Goal: Obtain resource: Obtain resource

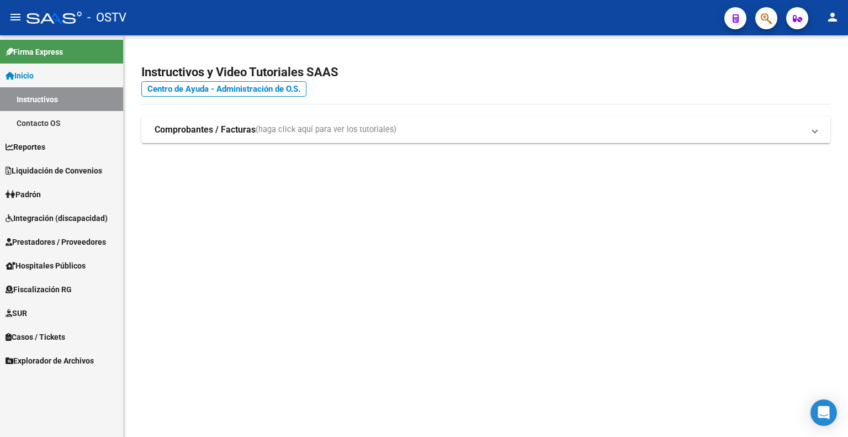
click at [59, 357] on span "Explorador de Archivos" at bounding box center [50, 361] width 88 height 12
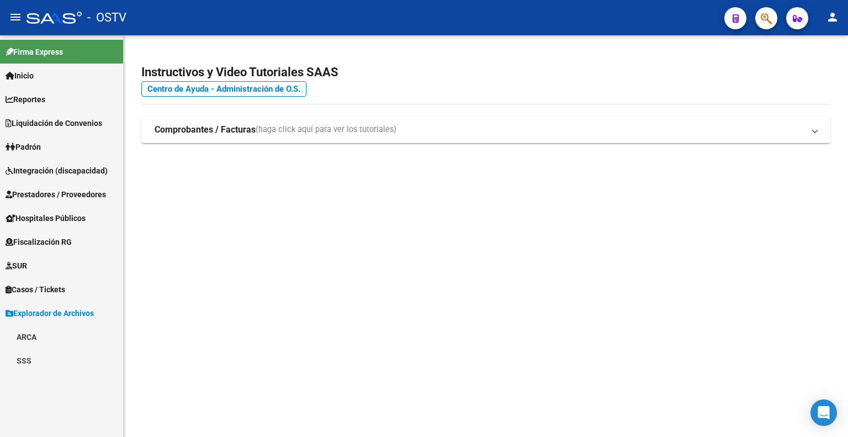
click at [44, 335] on link "ARCA" at bounding box center [61, 337] width 123 height 24
click at [73, 383] on link "Transferencias Detalles" at bounding box center [61, 384] width 123 height 24
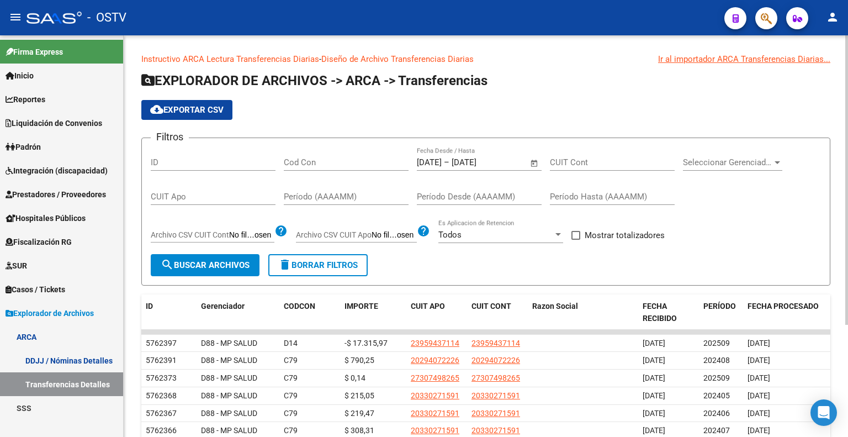
click at [535, 163] on span "Open calendar" at bounding box center [534, 163] width 27 height 27
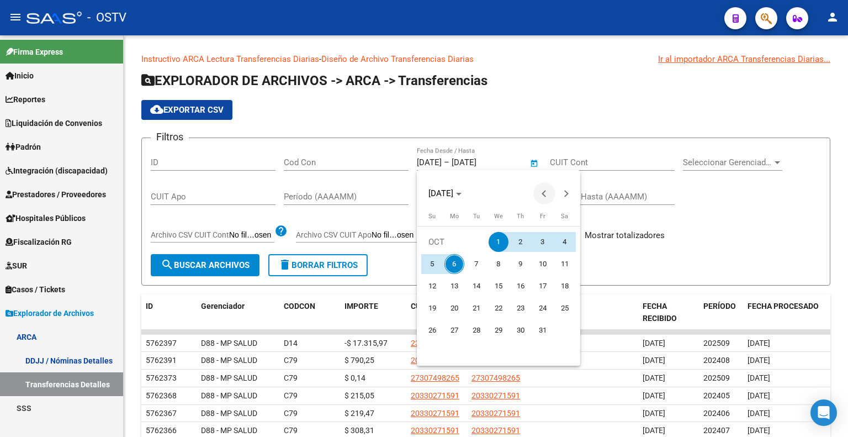
click at [543, 191] on span "Previous month" at bounding box center [544, 193] width 22 height 22
click at [545, 237] on span "1" at bounding box center [543, 242] width 20 height 20
type input "[DATE]"
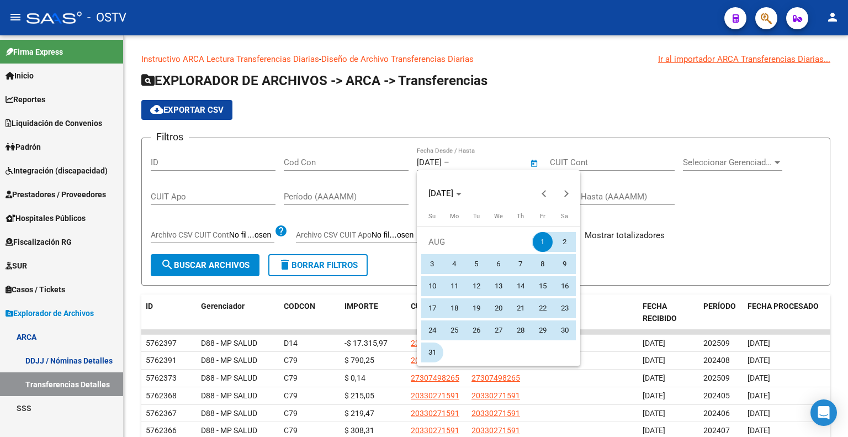
click at [434, 350] on span "31" at bounding box center [432, 352] width 20 height 20
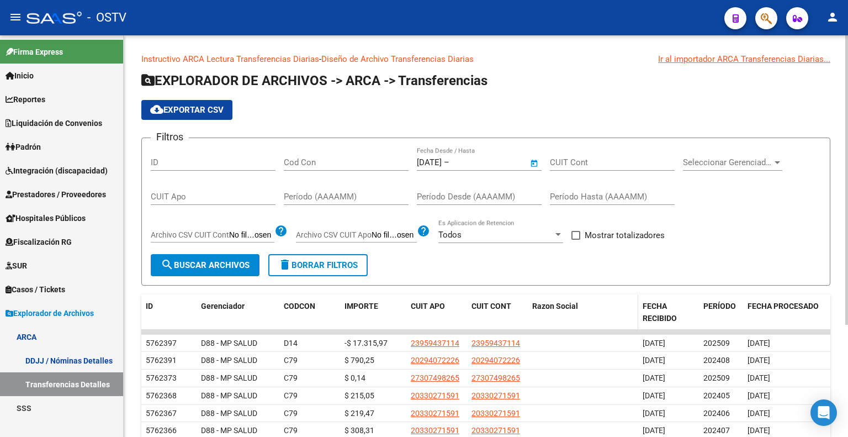
type input "[DATE]"
click at [677, 212] on div "Filtros ID Cod Con [DATE] [DATE] – [DATE] Fecha fin Fecha Desde / Hasta CUIT Co…" at bounding box center [486, 200] width 670 height 107
click at [577, 234] on span at bounding box center [576, 235] width 9 height 9
click at [576, 240] on input "Mostrar totalizadores" at bounding box center [575, 240] width 1 height 1
checkbox input "true"
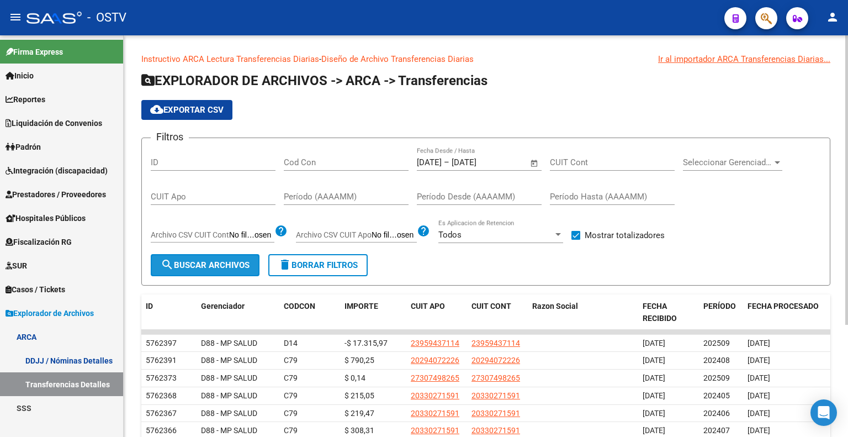
click at [216, 260] on span "search Buscar Archivos" at bounding box center [205, 265] width 89 height 10
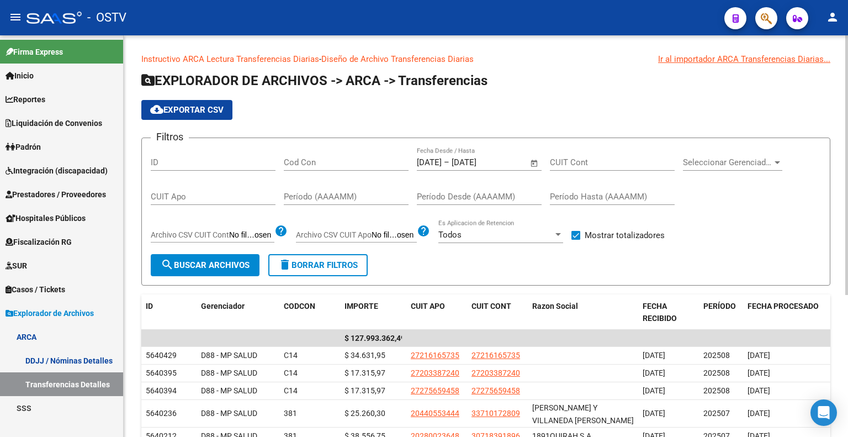
click at [208, 112] on span "cloud_download Exportar CSV" at bounding box center [186, 110] width 73 height 10
click at [533, 162] on span "Open calendar" at bounding box center [534, 163] width 27 height 27
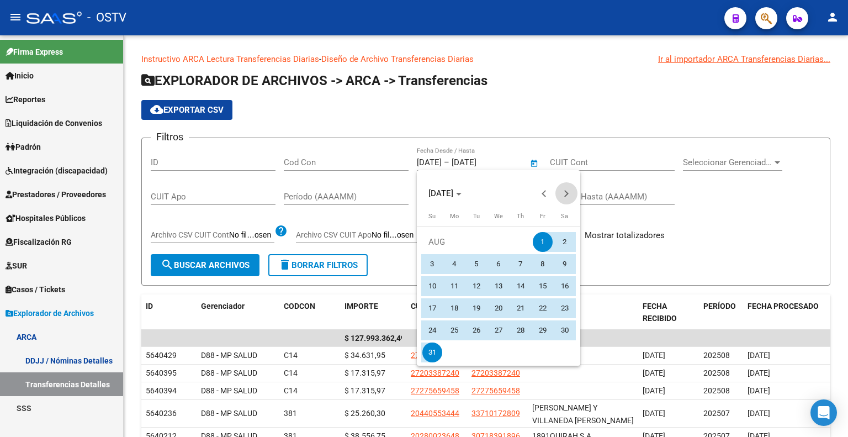
click at [564, 194] on button "Next month" at bounding box center [567, 193] width 22 height 22
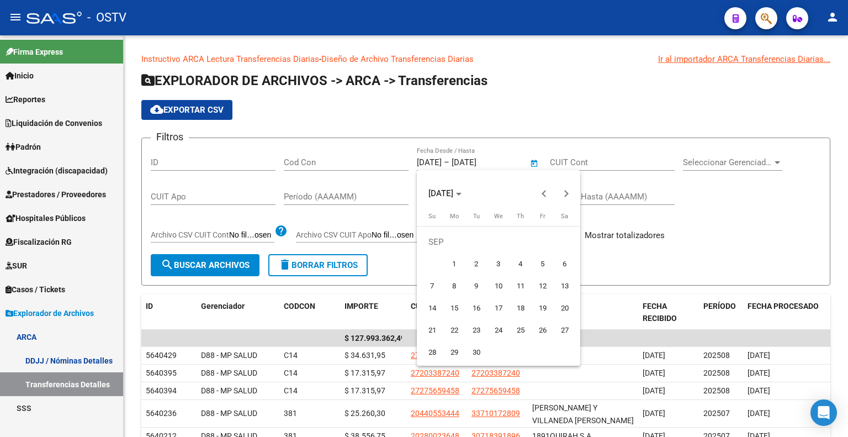
click at [453, 260] on span "1" at bounding box center [455, 264] width 20 height 20
type input "[DATE]"
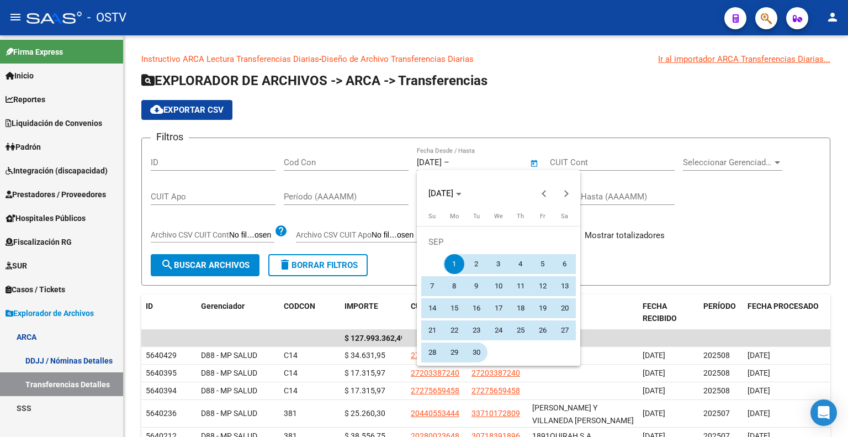
click at [479, 352] on span "30" at bounding box center [477, 352] width 20 height 20
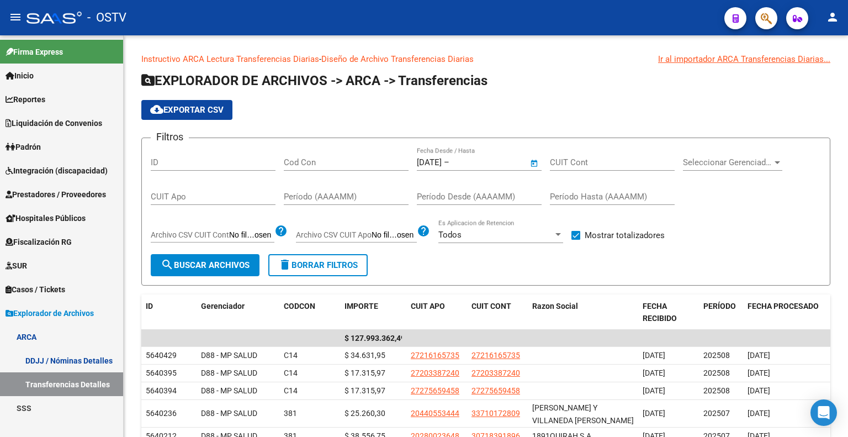
type input "[DATE]"
click at [211, 264] on span "search Buscar Archivos" at bounding box center [205, 265] width 89 height 10
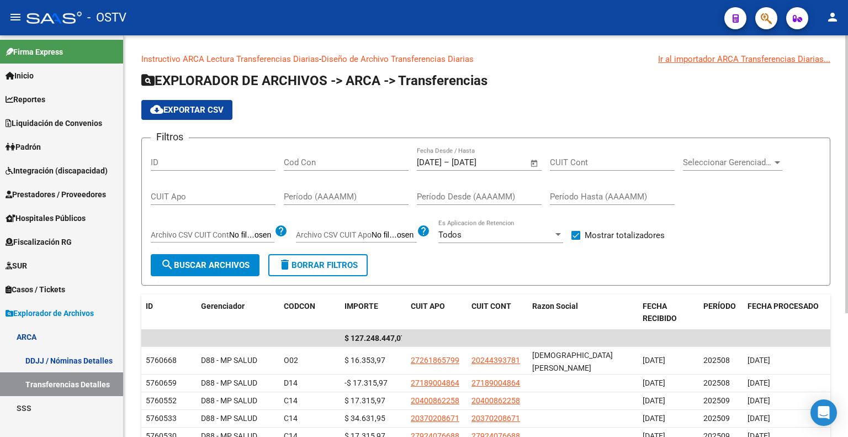
click at [210, 106] on span "cloud_download Exportar CSV" at bounding box center [186, 110] width 73 height 10
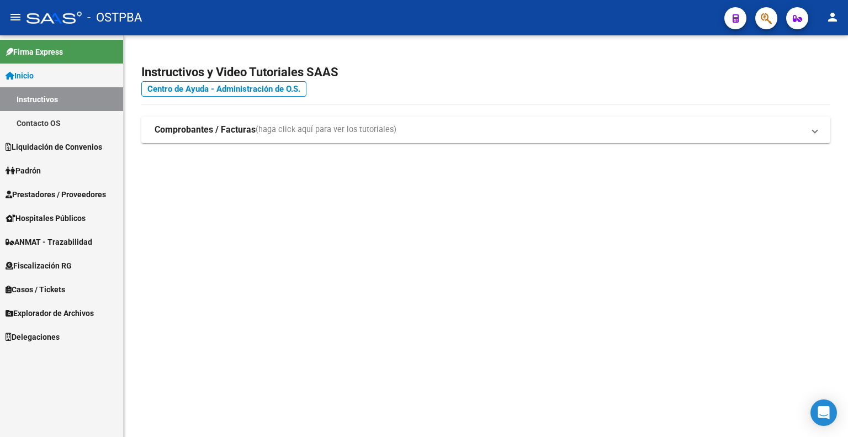
click at [39, 314] on span "Explorador de Archivos" at bounding box center [50, 313] width 88 height 12
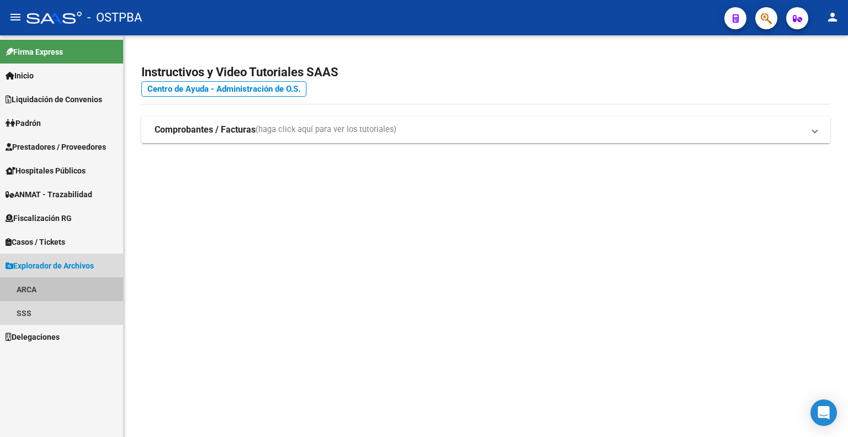
click at [33, 289] on link "ARCA" at bounding box center [61, 289] width 123 height 24
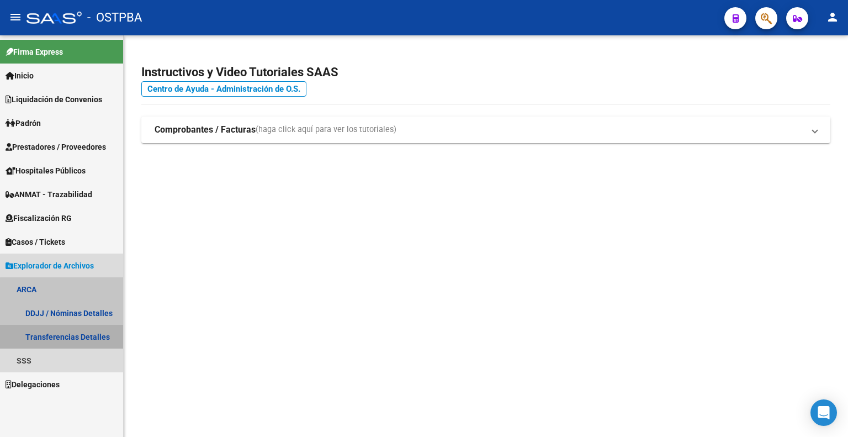
click at [92, 335] on link "Transferencias Detalles" at bounding box center [61, 337] width 123 height 24
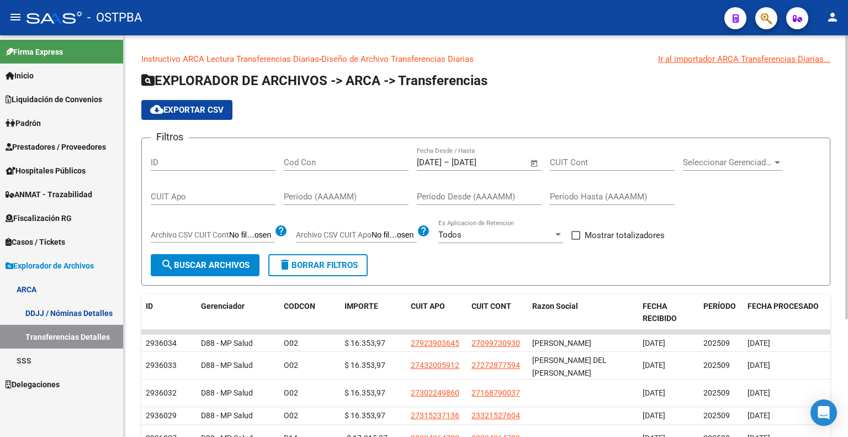
click at [532, 159] on span "Open calendar" at bounding box center [534, 163] width 27 height 27
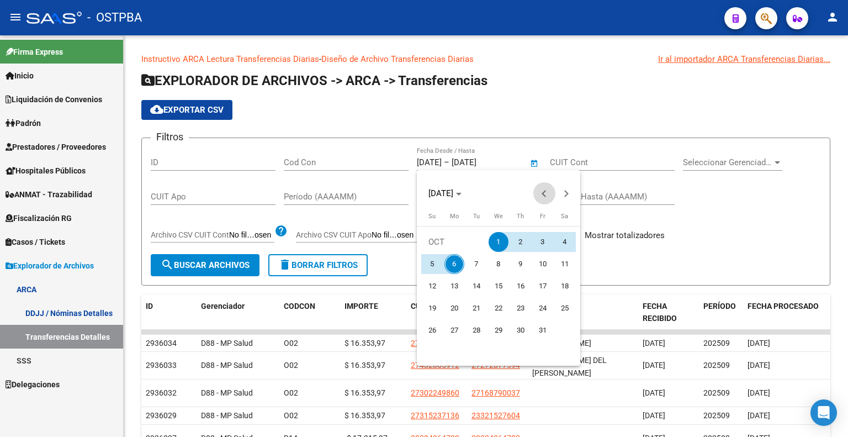
click at [546, 191] on button "Previous month" at bounding box center [544, 193] width 22 height 22
click at [549, 193] on span "Previous month" at bounding box center [544, 193] width 22 height 22
click at [545, 236] on span "1" at bounding box center [543, 242] width 20 height 20
type input "[DATE]"
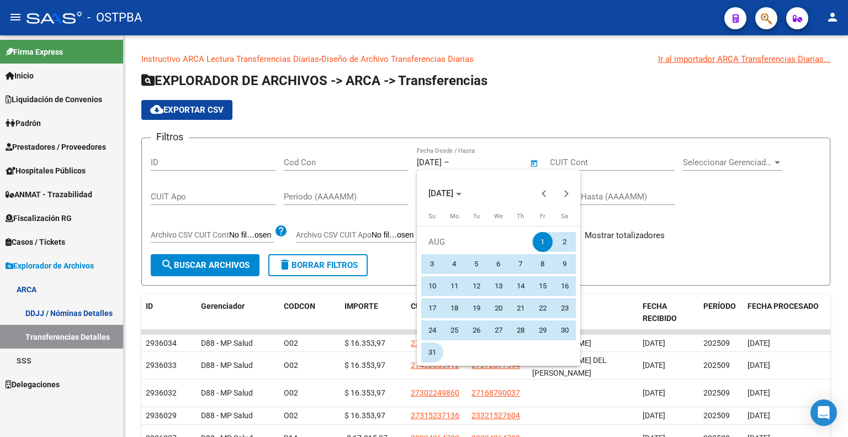
click at [431, 350] on span "31" at bounding box center [432, 352] width 20 height 20
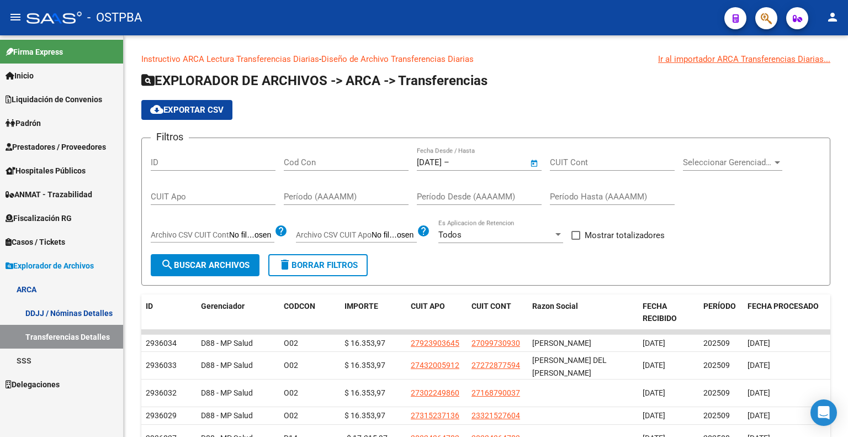
type input "[DATE]"
click at [707, 216] on div "Filtros ID Cod Con [DATE] [DATE] – [DATE] Fecha fin Fecha Desde / Hasta CUIT Co…" at bounding box center [486, 200] width 670 height 107
drag, startPoint x: 574, startPoint y: 235, endPoint x: 568, endPoint y: 239, distance: 7.2
click at [574, 235] on span at bounding box center [576, 235] width 9 height 9
click at [575, 240] on input "Mostrar totalizadores" at bounding box center [575, 240] width 1 height 1
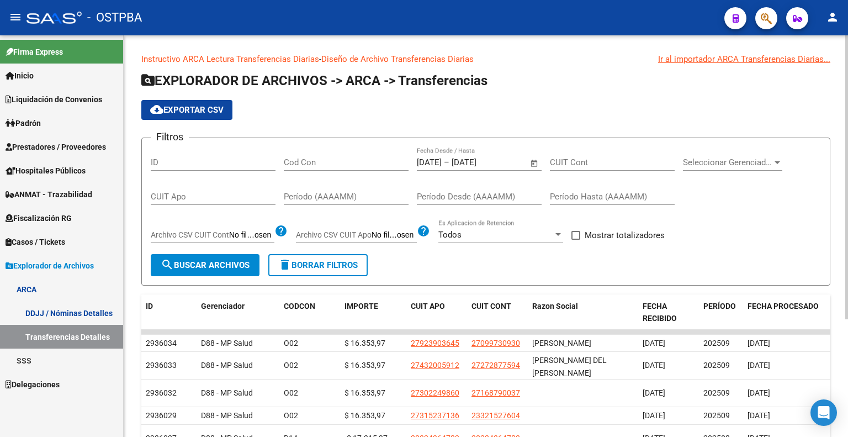
checkbox input "true"
click at [230, 268] on span "search Buscar Archivos" at bounding box center [205, 265] width 89 height 10
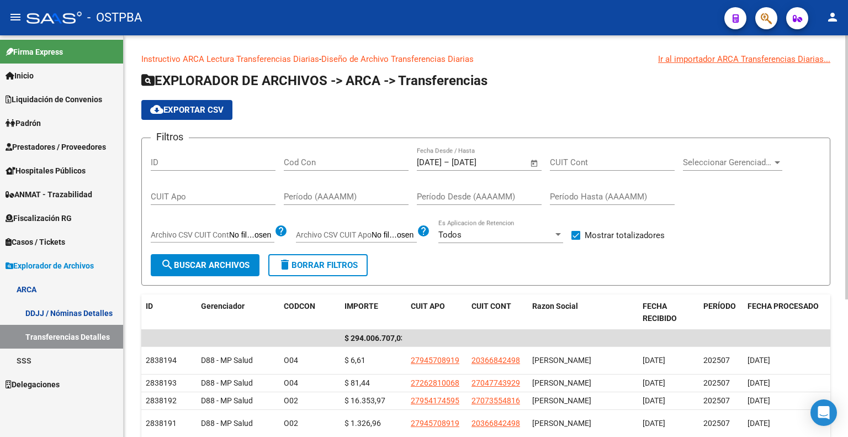
click at [192, 105] on span "cloud_download Exportar CSV" at bounding box center [186, 110] width 73 height 10
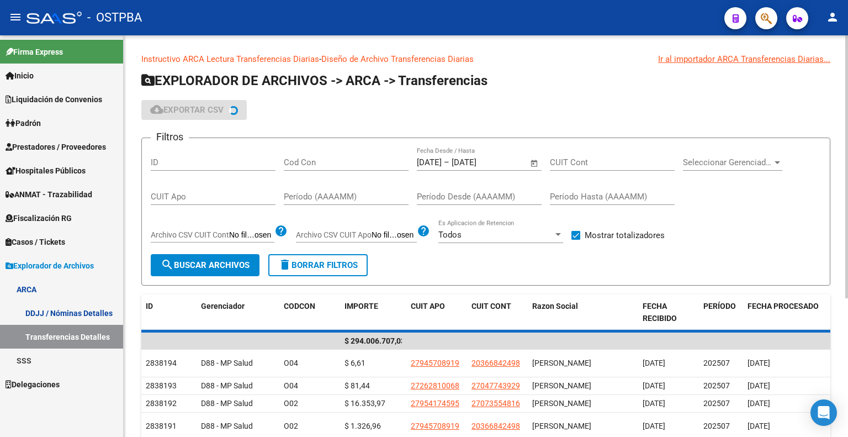
click at [534, 159] on span "Open calendar" at bounding box center [534, 163] width 27 height 27
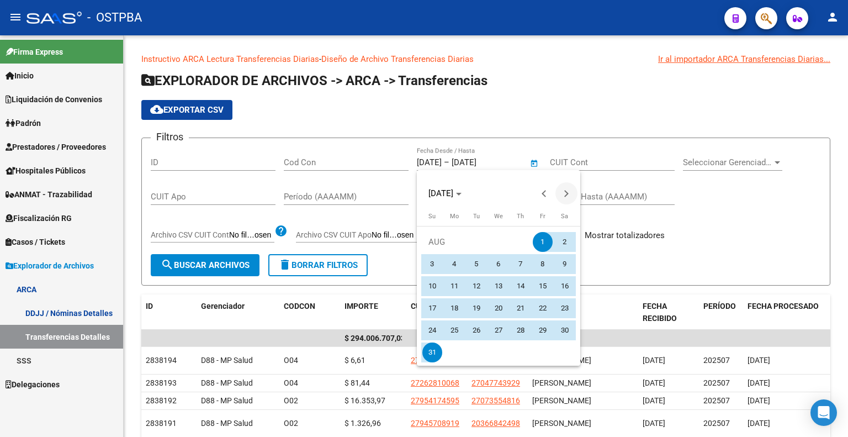
click at [570, 193] on span "Next month" at bounding box center [567, 193] width 22 height 22
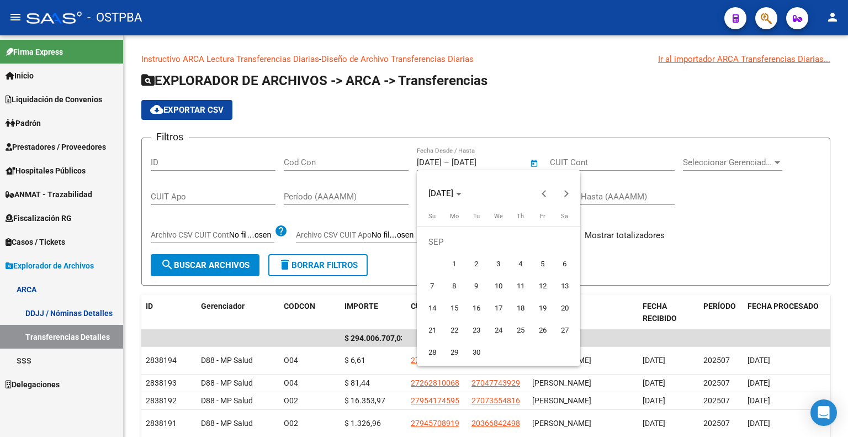
click at [456, 257] on span "1" at bounding box center [455, 264] width 20 height 20
type input "[DATE]"
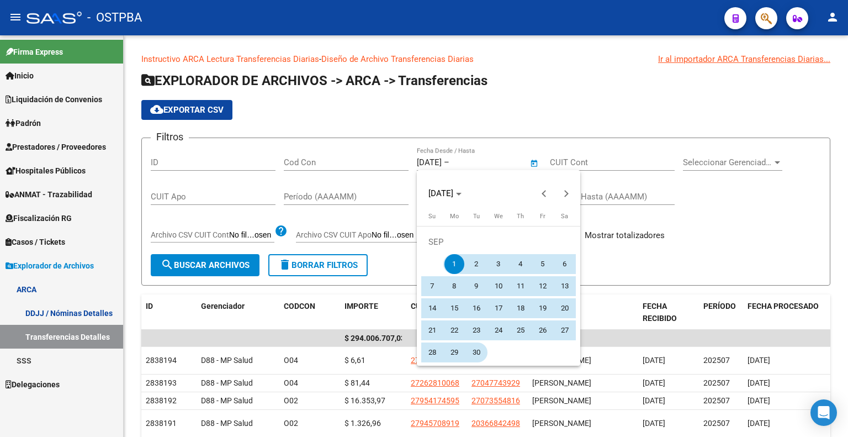
click at [479, 355] on span "30" at bounding box center [477, 352] width 20 height 20
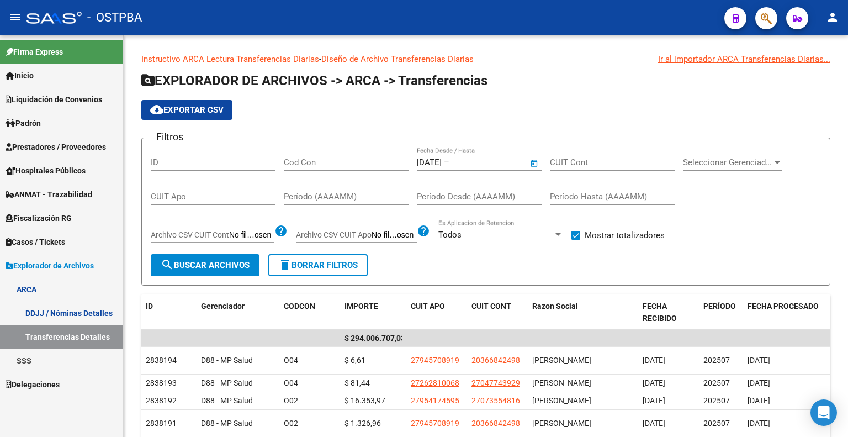
type input "[DATE]"
drag, startPoint x: 633, startPoint y: 279, endPoint x: 552, endPoint y: 278, distance: 81.2
click at [633, 279] on form "Filtros ID Cod Con 01/09/2025 01/09/2025 – 30/09/2025 Fecha fin Fecha Desde / H…" at bounding box center [485, 212] width 689 height 148
drag, startPoint x: 224, startPoint y: 260, endPoint x: 231, endPoint y: 254, distance: 9.8
click at [224, 260] on span "search Buscar Archivos" at bounding box center [205, 265] width 89 height 10
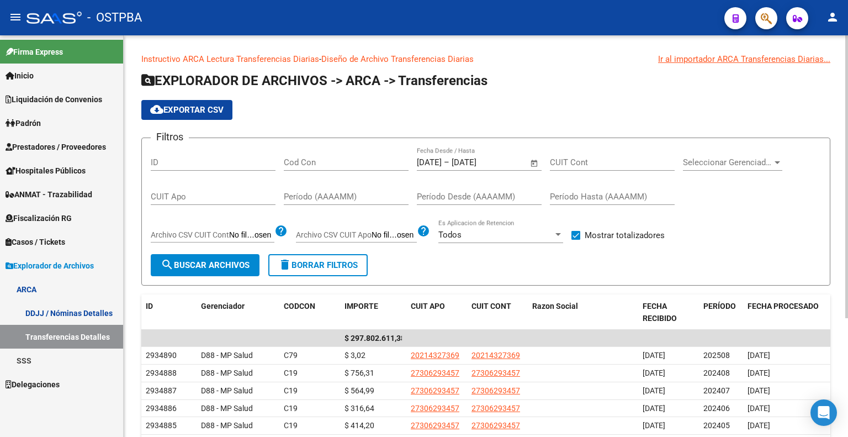
click at [211, 110] on span "cloud_download Exportar CSV" at bounding box center [186, 110] width 73 height 10
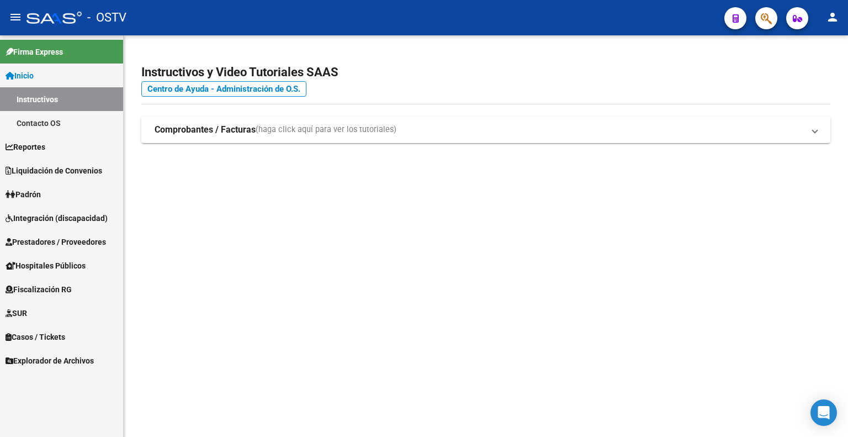
click at [68, 360] on span "Explorador de Archivos" at bounding box center [50, 361] width 88 height 12
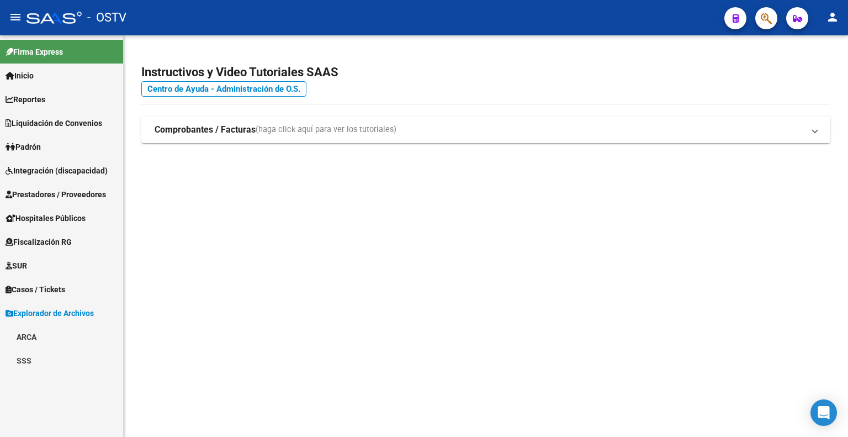
click at [35, 334] on link "ARCA" at bounding box center [61, 337] width 123 height 24
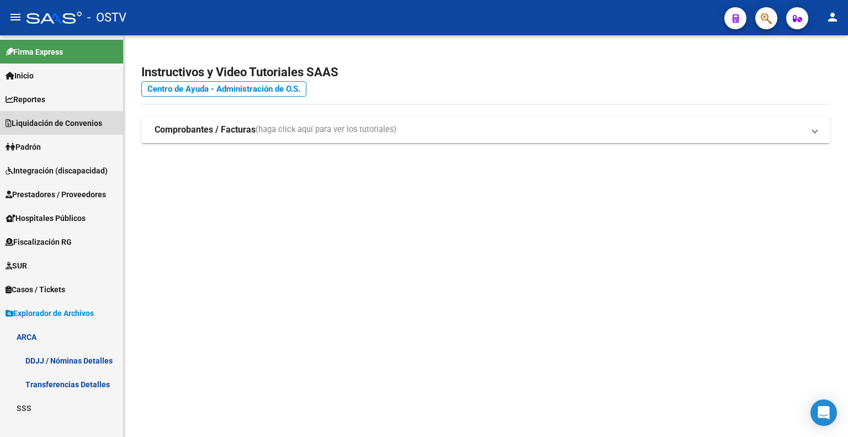
click at [64, 117] on span "Liquidación de Convenios" at bounding box center [54, 123] width 97 height 12
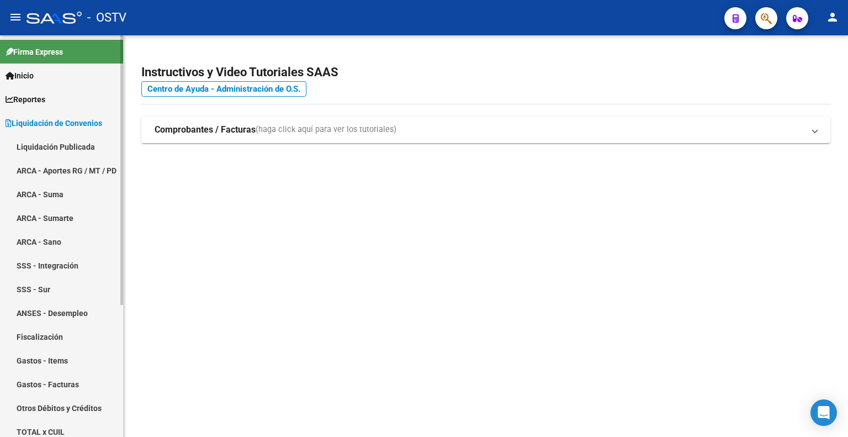
click at [51, 143] on link "Liquidación Publicada" at bounding box center [61, 147] width 123 height 24
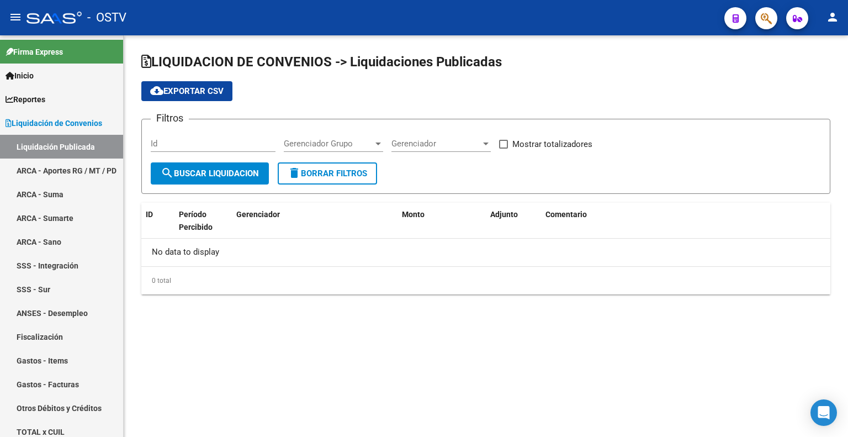
checkbox input "true"
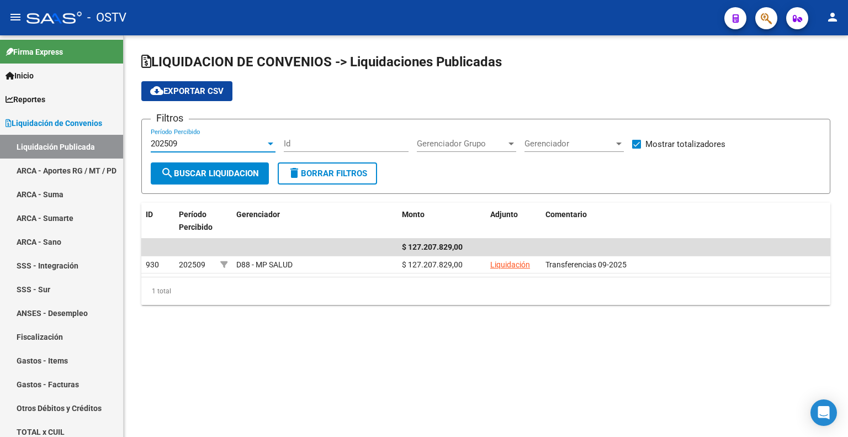
click at [229, 147] on div "202509" at bounding box center [208, 144] width 115 height 10
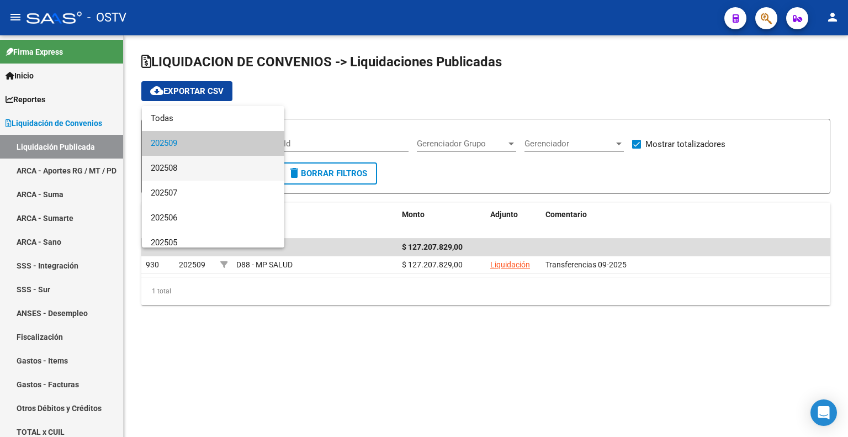
click at [213, 164] on span "202508" at bounding box center [213, 168] width 125 height 25
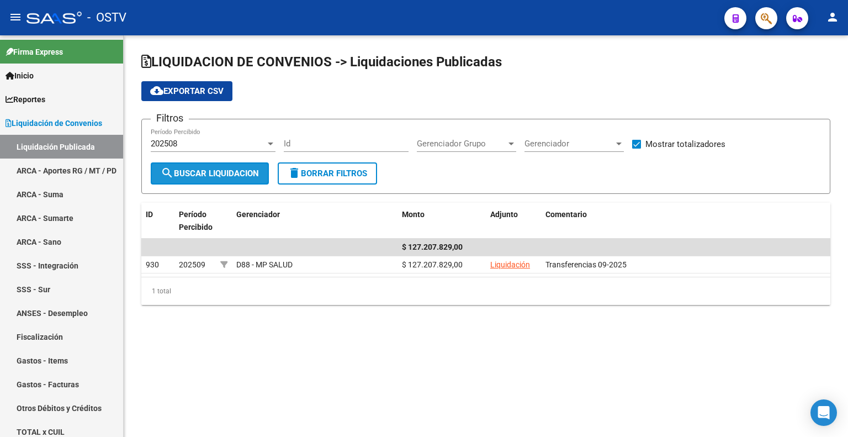
click at [211, 174] on span "search Buscar Liquidacion" at bounding box center [210, 173] width 98 height 10
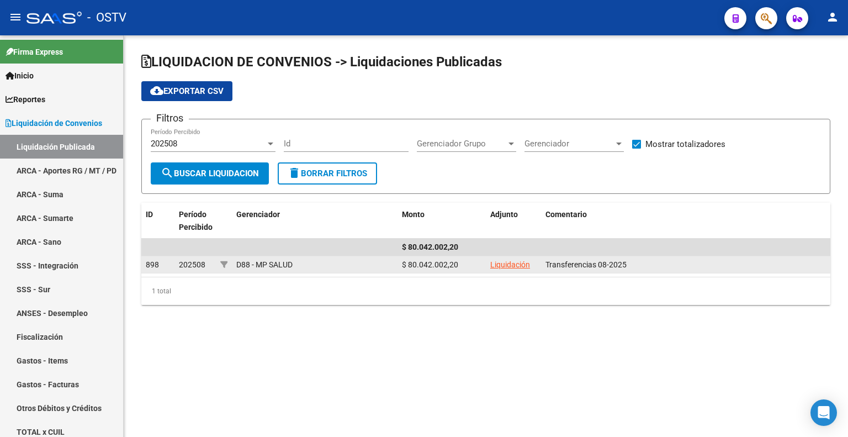
click at [508, 266] on link "Liquidación" at bounding box center [510, 264] width 40 height 9
